Goal: Browse casually: Explore the website without a specific task or goal

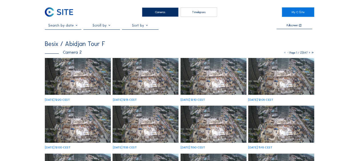
click at [59, 69] on img at bounding box center [78, 76] width 66 height 37
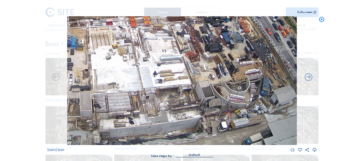
drag, startPoint x: 230, startPoint y: 125, endPoint x: 216, endPoint y: 75, distance: 51.8
click at [205, 65] on img at bounding box center [181, 80] width 229 height 129
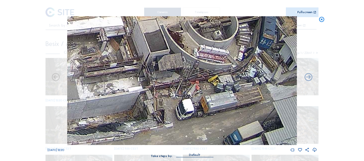
drag, startPoint x: 233, startPoint y: 107, endPoint x: 206, endPoint y: 46, distance: 66.6
click at [206, 46] on img at bounding box center [181, 80] width 229 height 129
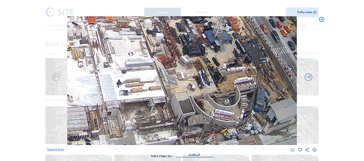
drag, startPoint x: 179, startPoint y: 71, endPoint x: 193, endPoint y: 115, distance: 46.1
click at [193, 115] on img at bounding box center [181, 80] width 229 height 129
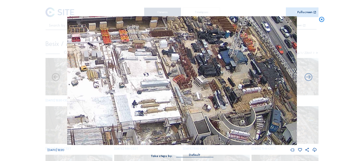
drag, startPoint x: 160, startPoint y: 102, endPoint x: 154, endPoint y: 95, distance: 9.0
click at [154, 95] on img at bounding box center [181, 80] width 229 height 129
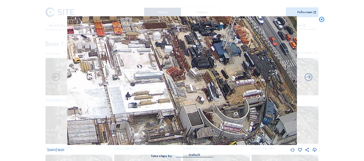
drag, startPoint x: 180, startPoint y: 127, endPoint x: 169, endPoint y: 76, distance: 51.8
click at [170, 76] on img at bounding box center [181, 80] width 229 height 129
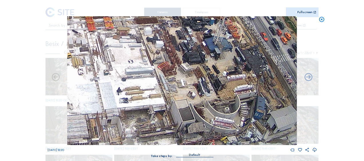
drag, startPoint x: 233, startPoint y: 86, endPoint x: 230, endPoint y: 115, distance: 29.4
click at [230, 115] on img at bounding box center [181, 80] width 229 height 129
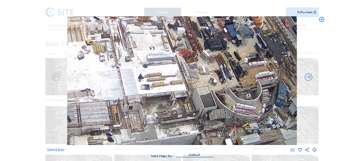
drag, startPoint x: 175, startPoint y: 93, endPoint x: 199, endPoint y: 73, distance: 31.1
click at [199, 73] on img at bounding box center [181, 80] width 229 height 129
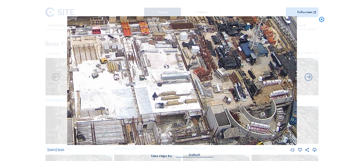
drag, startPoint x: 153, startPoint y: 63, endPoint x: 164, endPoint y: 80, distance: 20.1
click at [164, 80] on img at bounding box center [181, 80] width 229 height 129
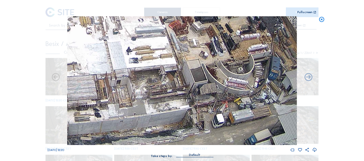
drag, startPoint x: 156, startPoint y: 72, endPoint x: 131, endPoint y: 21, distance: 56.5
click at [131, 21] on img at bounding box center [181, 80] width 229 height 129
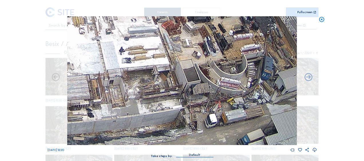
drag, startPoint x: 179, startPoint y: 85, endPoint x: 172, endPoint y: 76, distance: 11.6
click at [172, 76] on img at bounding box center [181, 80] width 229 height 129
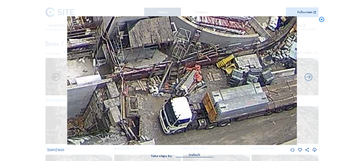
drag, startPoint x: 150, startPoint y: 61, endPoint x: 179, endPoint y: 104, distance: 52.2
click at [179, 104] on img at bounding box center [181, 80] width 229 height 129
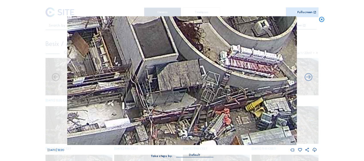
drag, startPoint x: 180, startPoint y: 95, endPoint x: 185, endPoint y: 115, distance: 20.9
click at [185, 115] on img at bounding box center [181, 80] width 229 height 129
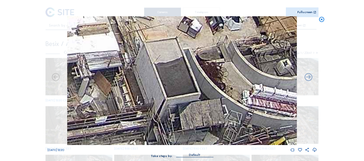
drag, startPoint x: 183, startPoint y: 104, endPoint x: 188, endPoint y: 119, distance: 15.6
click at [188, 119] on img at bounding box center [181, 80] width 229 height 129
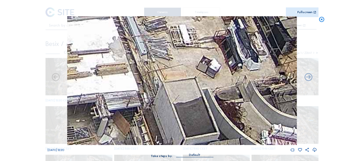
drag, startPoint x: 182, startPoint y: 86, endPoint x: 192, endPoint y: 105, distance: 20.7
click at [192, 105] on img at bounding box center [181, 80] width 229 height 129
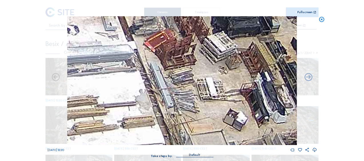
drag, startPoint x: 182, startPoint y: 83, endPoint x: 206, endPoint y: 132, distance: 54.6
click at [206, 132] on img at bounding box center [181, 80] width 229 height 129
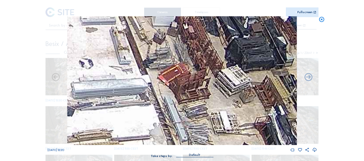
drag, startPoint x: 176, startPoint y: 86, endPoint x: 190, endPoint y: 126, distance: 42.9
click at [190, 126] on img at bounding box center [181, 80] width 229 height 129
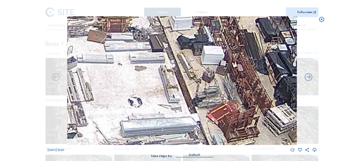
drag, startPoint x: 132, startPoint y: 69, endPoint x: 184, endPoint y: 103, distance: 61.5
click at [184, 103] on img at bounding box center [181, 80] width 229 height 129
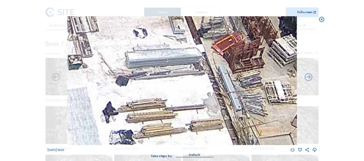
drag, startPoint x: 133, startPoint y: 59, endPoint x: 131, endPoint y: 40, distance: 19.8
click at [131, 40] on img at bounding box center [181, 80] width 229 height 129
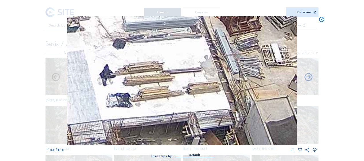
drag, startPoint x: 169, startPoint y: 118, endPoint x: 157, endPoint y: 16, distance: 102.8
click at [156, 13] on div "Scroll to travel through time | Press 'Alt' Button + Scroll to Zoom | Click and…" at bounding box center [181, 82] width 269 height 164
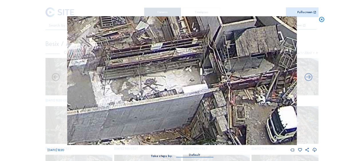
drag, startPoint x: 178, startPoint y: 86, endPoint x: 135, endPoint y: 26, distance: 73.9
click at [135, 26] on img at bounding box center [181, 80] width 229 height 129
drag, startPoint x: 168, startPoint y: 102, endPoint x: 118, endPoint y: 54, distance: 68.7
click at [118, 54] on img at bounding box center [181, 80] width 229 height 129
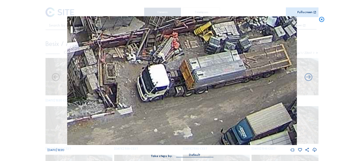
drag, startPoint x: 194, startPoint y: 73, endPoint x: 220, endPoint y: 70, distance: 26.5
click at [122, 67] on img at bounding box center [181, 80] width 229 height 129
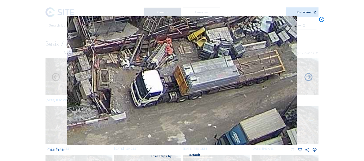
drag, startPoint x: 173, startPoint y: 61, endPoint x: 217, endPoint y: 62, distance: 43.5
click at [217, 62] on img at bounding box center [181, 80] width 229 height 129
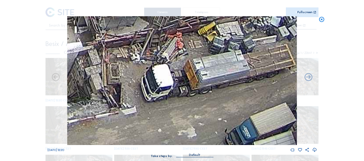
drag, startPoint x: 107, startPoint y: 86, endPoint x: 174, endPoint y: 59, distance: 71.1
click at [174, 59] on img at bounding box center [181, 80] width 229 height 129
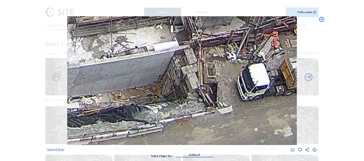
drag, startPoint x: 105, startPoint y: 102, endPoint x: 233, endPoint y: 54, distance: 137.0
click at [227, 57] on img at bounding box center [181, 80] width 229 height 129
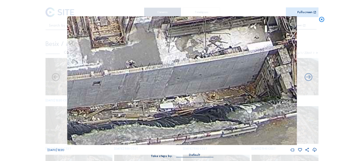
drag, startPoint x: 139, startPoint y: 80, endPoint x: 236, endPoint y: 54, distance: 100.7
click at [276, 42] on img at bounding box center [181, 80] width 229 height 129
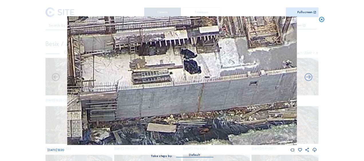
drag, startPoint x: 124, startPoint y: 75, endPoint x: 260, endPoint y: 38, distance: 141.1
click at [259, 38] on img at bounding box center [181, 80] width 229 height 129
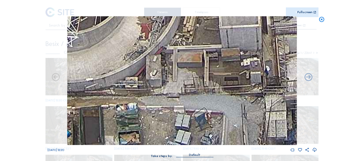
drag, startPoint x: 144, startPoint y: 71, endPoint x: 295, endPoint y: 35, distance: 155.3
click at [295, 35] on img at bounding box center [181, 80] width 229 height 129
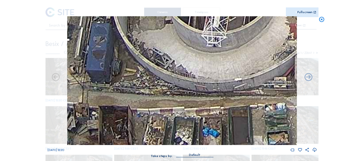
drag, startPoint x: 157, startPoint y: 71, endPoint x: 242, endPoint y: 53, distance: 87.5
click at [242, 53] on img at bounding box center [181, 80] width 229 height 129
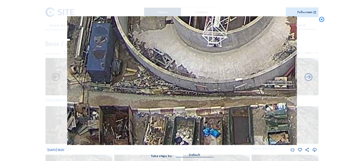
drag, startPoint x: 140, startPoint y: 78, endPoint x: 169, endPoint y: 67, distance: 30.8
click at [153, 74] on img at bounding box center [181, 80] width 229 height 129
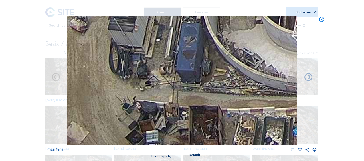
drag, startPoint x: 108, startPoint y: 102, endPoint x: 184, endPoint y: 87, distance: 77.5
click at [184, 87] on img at bounding box center [181, 80] width 229 height 129
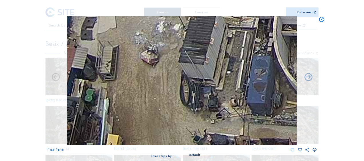
drag, startPoint x: 123, startPoint y: 70, endPoint x: 197, endPoint y: 106, distance: 82.0
click at [197, 106] on img at bounding box center [181, 80] width 229 height 129
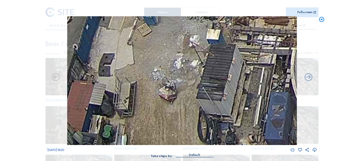
drag, startPoint x: 187, startPoint y: 95, endPoint x: 190, endPoint y: 102, distance: 7.5
click at [190, 102] on img at bounding box center [181, 80] width 229 height 129
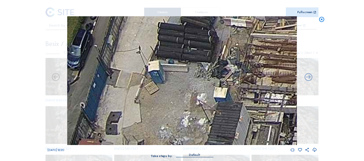
drag, startPoint x: 176, startPoint y: 61, endPoint x: 182, endPoint y: 111, distance: 51.0
click at [182, 111] on img at bounding box center [181, 80] width 229 height 129
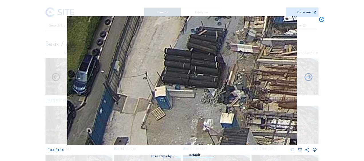
drag, startPoint x: 177, startPoint y: 43, endPoint x: 186, endPoint y: 93, distance: 51.4
click at [186, 93] on img at bounding box center [181, 80] width 229 height 129
